Goal: Task Accomplishment & Management: Manage account settings

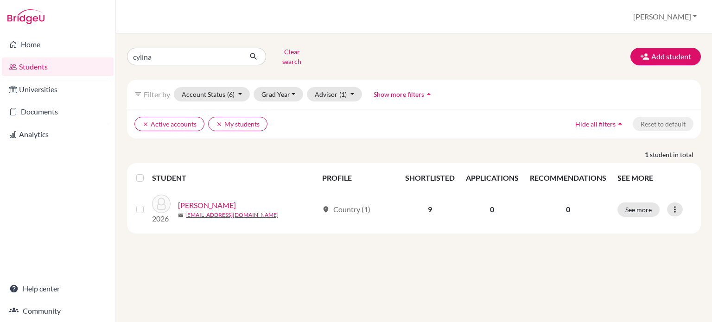
type input "cylina"
click at [249, 55] on icon "submit" at bounding box center [253, 56] width 9 height 9
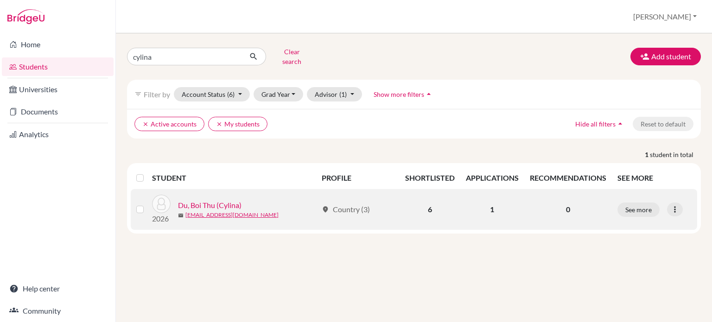
click at [207, 200] on link "Du, Boi Thu (Cylina)" at bounding box center [209, 205] width 63 height 11
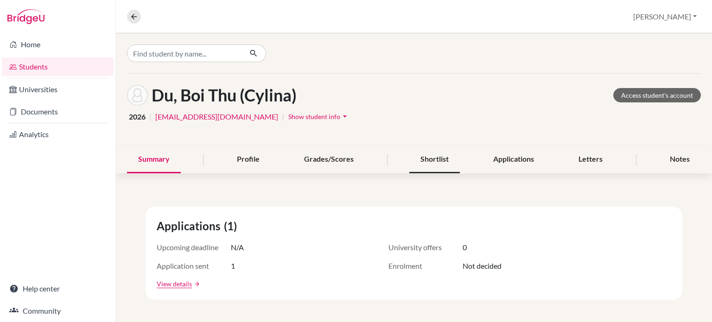
click at [409, 154] on div "Shortlist" at bounding box center [434, 159] width 50 height 27
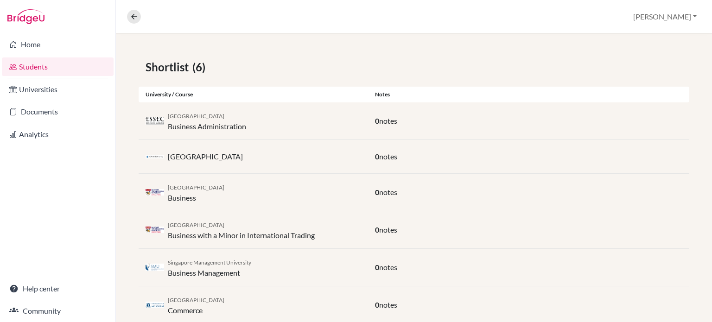
scroll to position [170, 0]
